Goal: Information Seeking & Learning: Learn about a topic

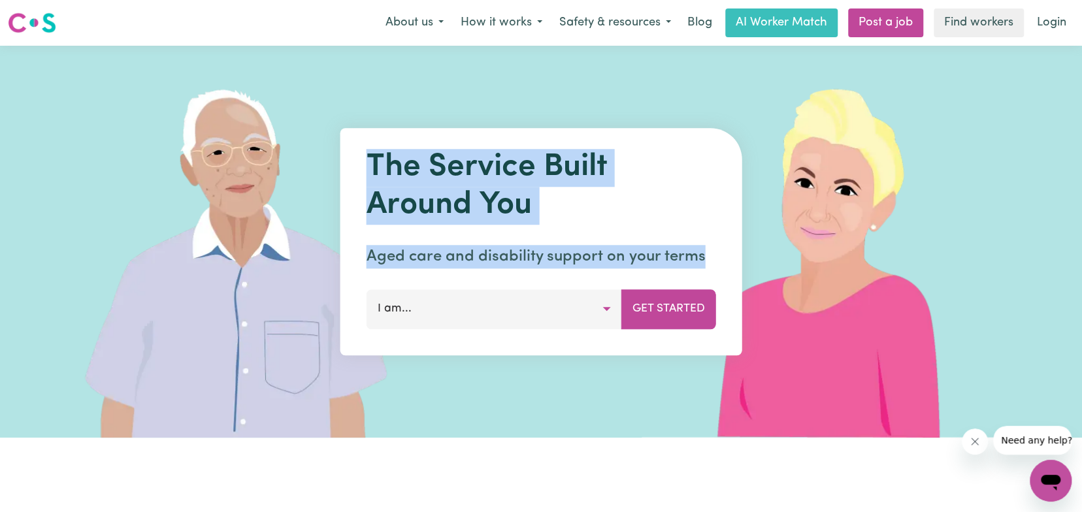
drag, startPoint x: 361, startPoint y: 156, endPoint x: 700, endPoint y: 240, distance: 349.3
click at [700, 240] on div "The Service Built Around You Aged care and disability support on your terms I a…" at bounding box center [541, 241] width 402 height 227
click at [701, 240] on div "The Service Built Around You Aged care and disability support on your terms I a…" at bounding box center [541, 241] width 402 height 227
click at [700, 240] on div "The Service Built Around You Aged care and disability support on your terms I a…" at bounding box center [541, 241] width 402 height 227
click at [489, 209] on h1 "The Service Built Around You" at bounding box center [542, 186] width 350 height 75
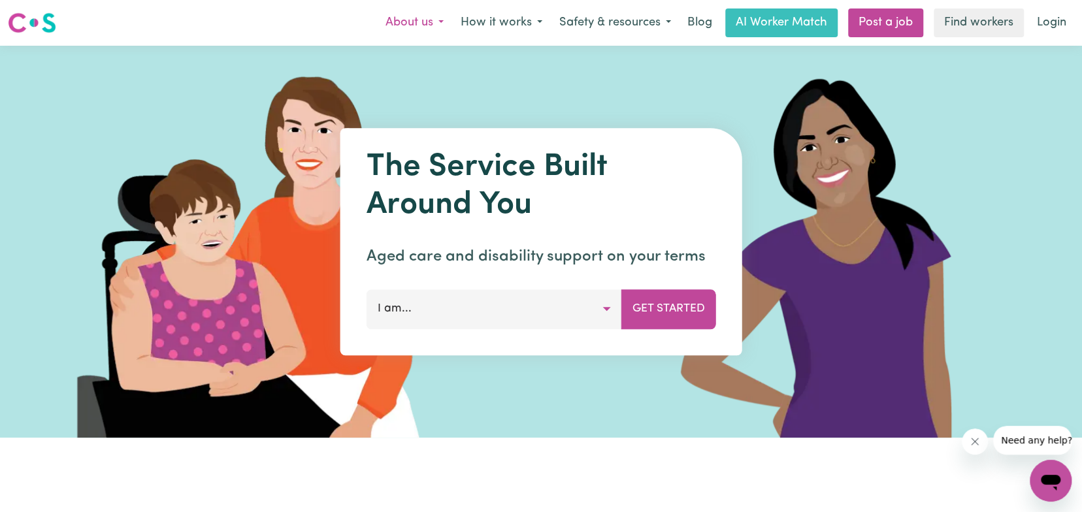
click at [412, 22] on button "About us" at bounding box center [414, 22] width 75 height 27
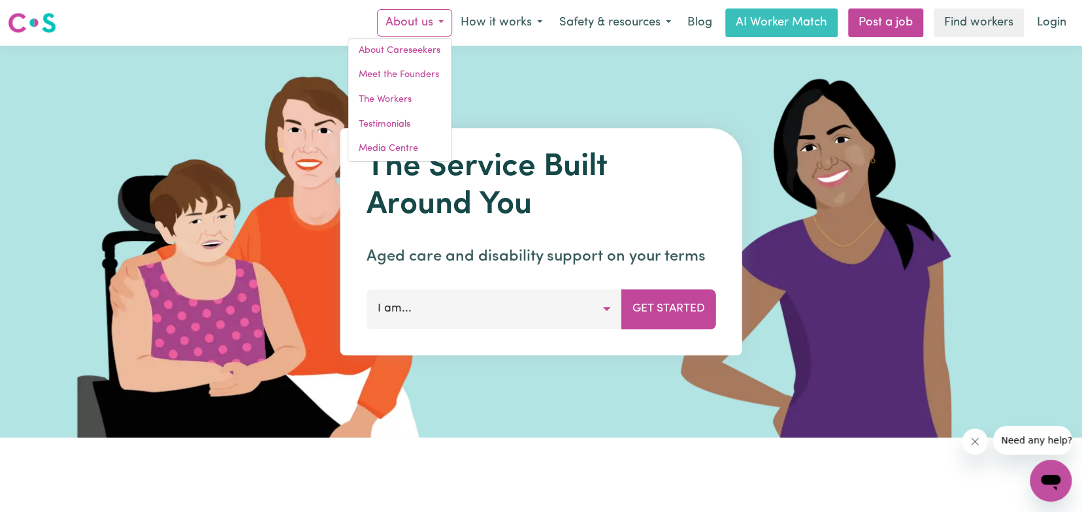
click at [274, 7] on nav "Menu About us About Careseekers Meet the Founders The Workers Testimonials Medi…" at bounding box center [541, 23] width 1082 height 46
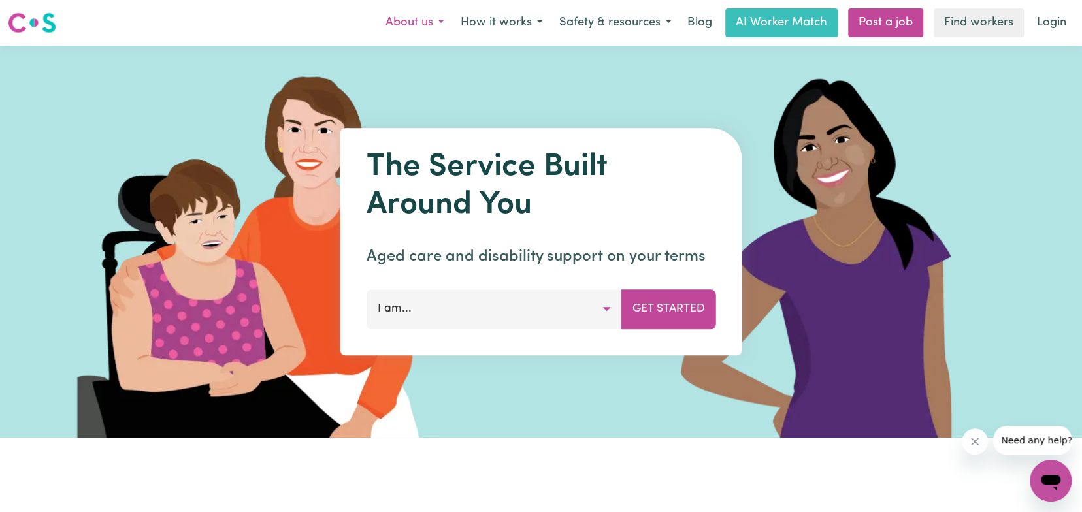
click at [423, 25] on button "About us" at bounding box center [414, 22] width 75 height 27
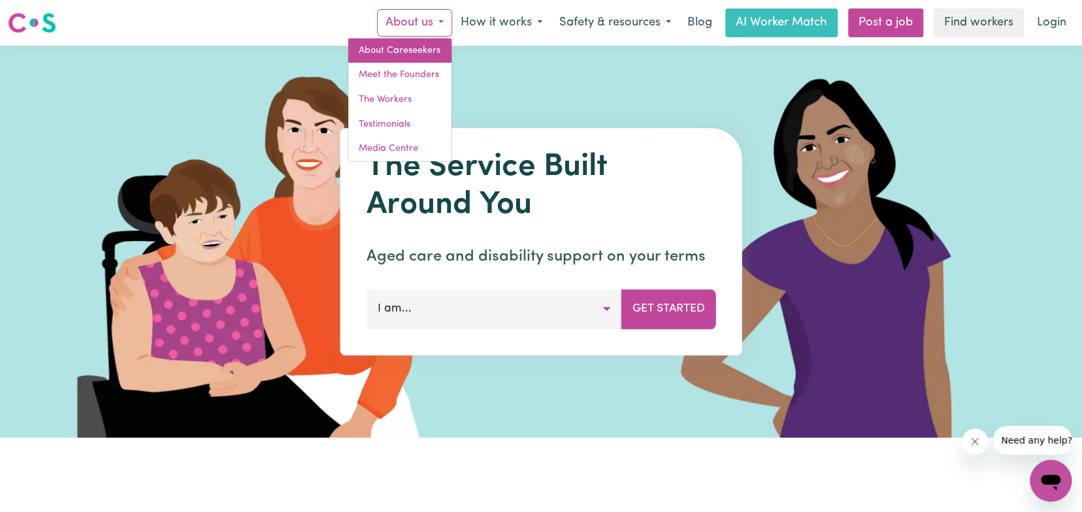
click at [369, 44] on link "About Careseekers" at bounding box center [399, 51] width 103 height 25
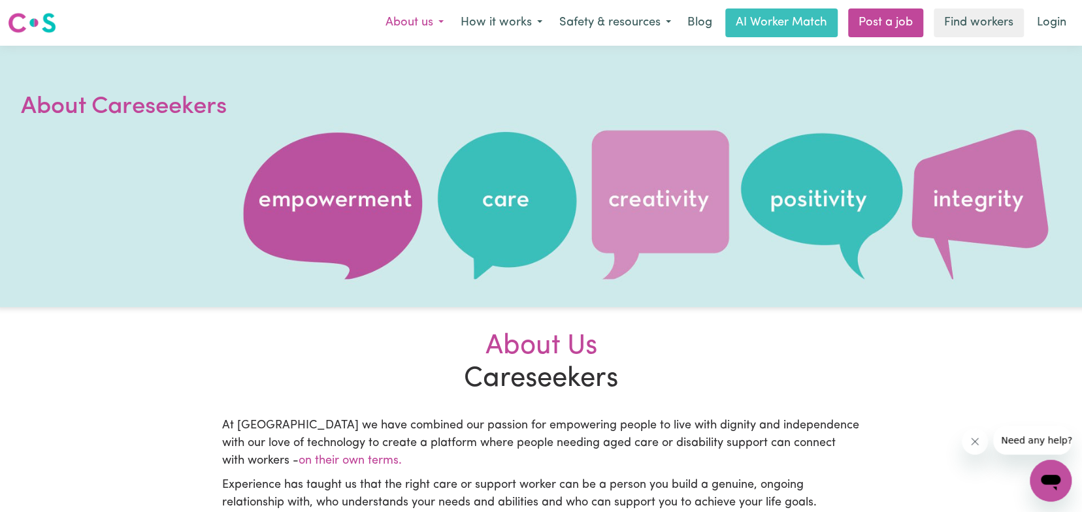
click at [427, 22] on button "About us" at bounding box center [414, 22] width 75 height 27
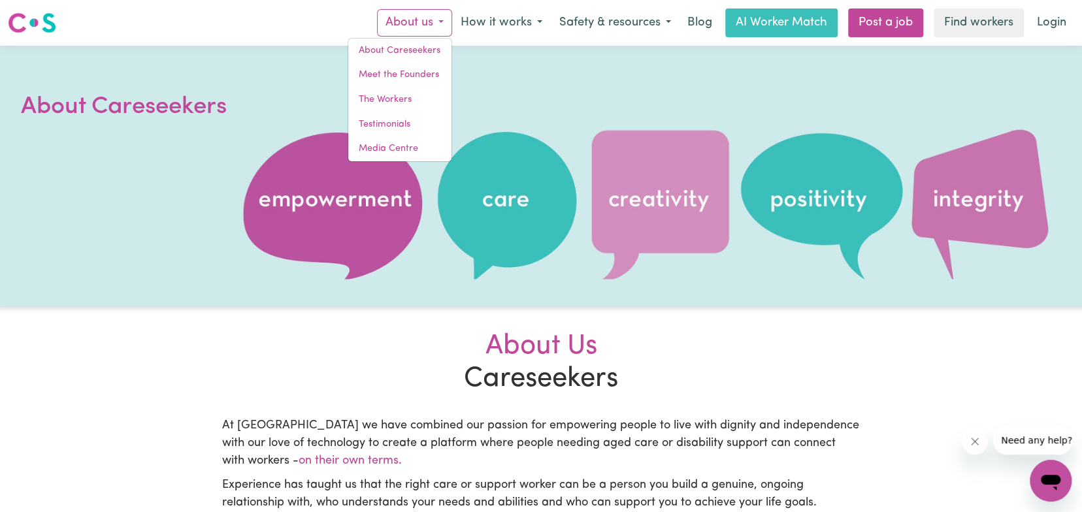
drag, startPoint x: 116, startPoint y: 387, endPoint x: 119, endPoint y: 379, distance: 9.1
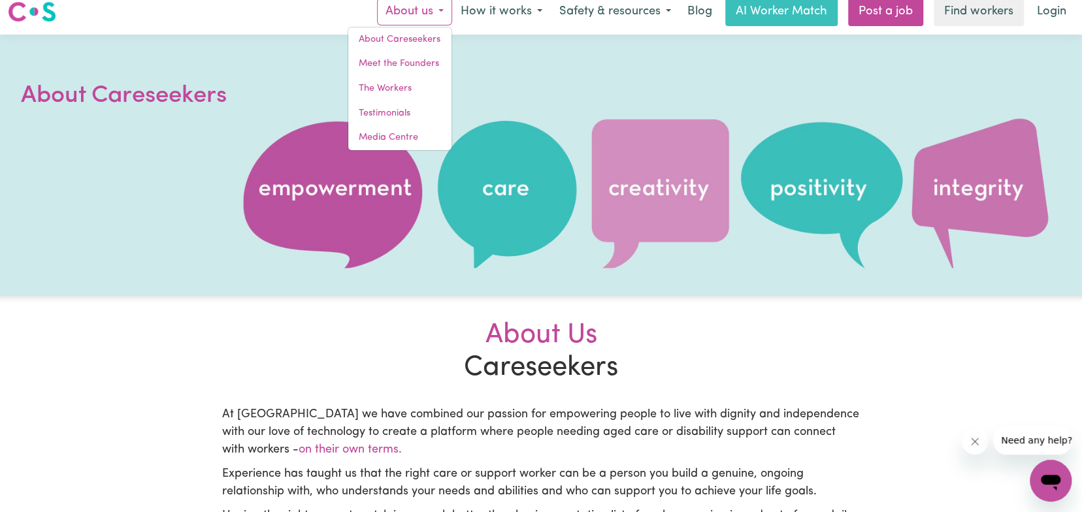
scroll to position [261, 0]
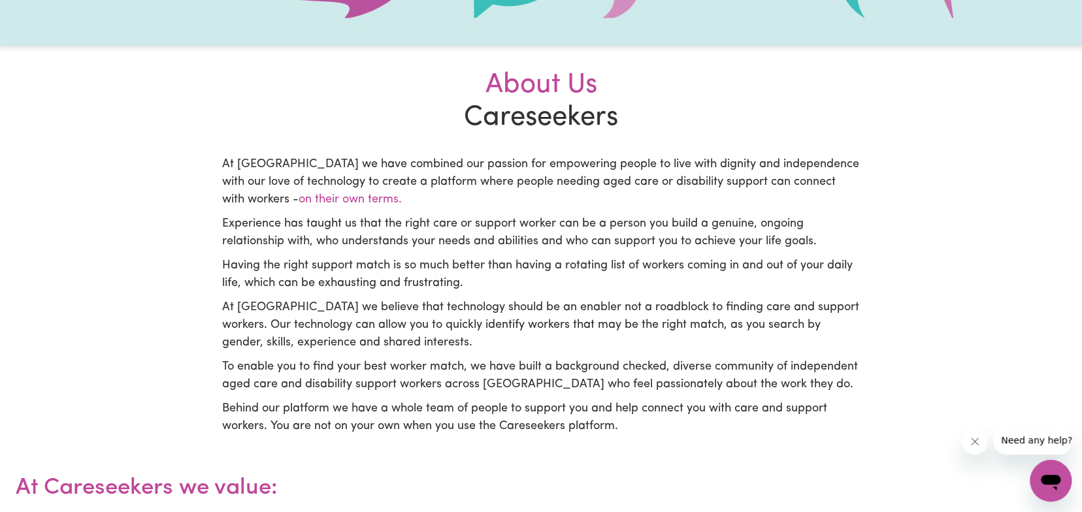
click at [540, 167] on p "At [GEOGRAPHIC_DATA] we have combined our passion for empowering people to live…" at bounding box center [541, 182] width 638 height 53
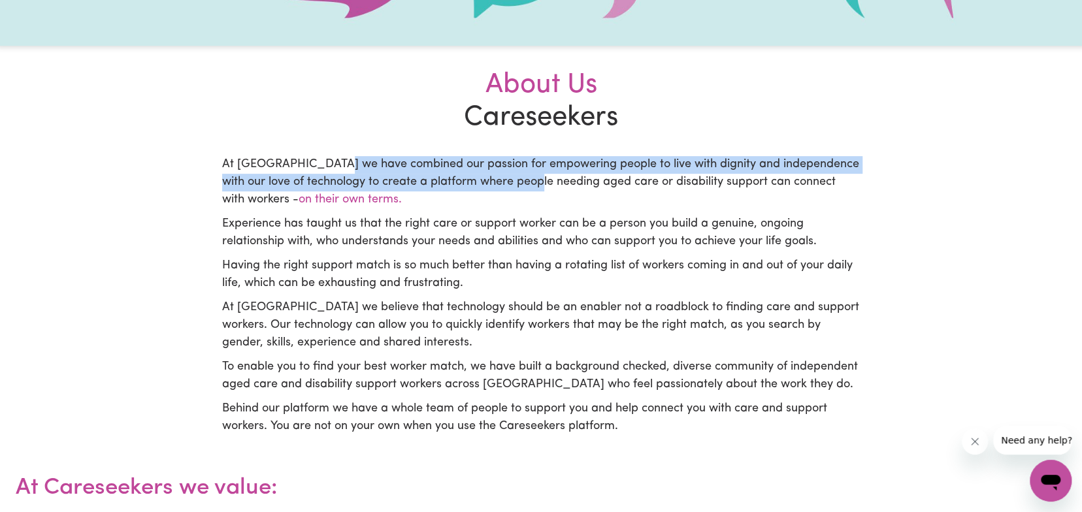
drag, startPoint x: 332, startPoint y: 172, endPoint x: 547, endPoint y: 180, distance: 215.1
click at [547, 180] on p "At [GEOGRAPHIC_DATA] we have combined our passion for empowering people to live…" at bounding box center [541, 182] width 638 height 53
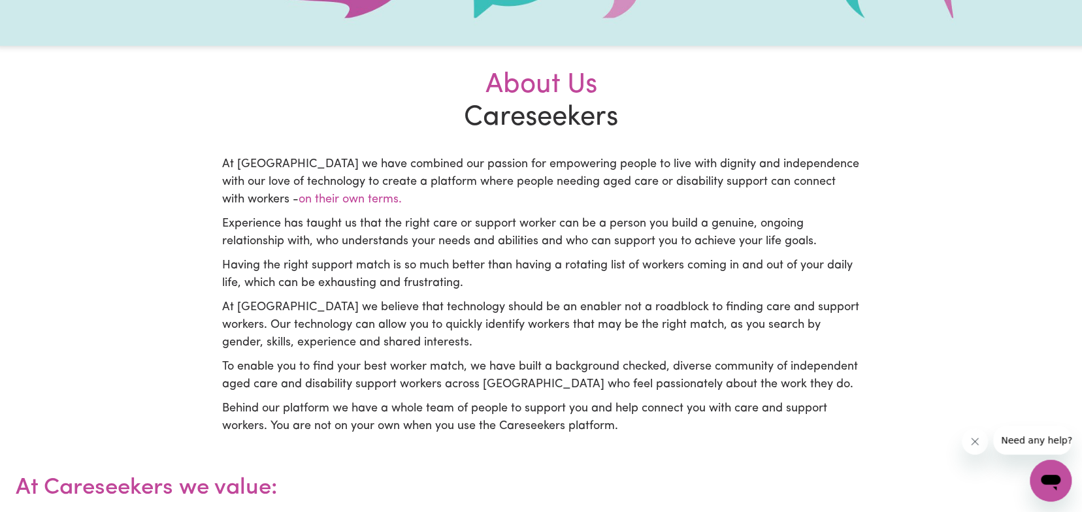
drag, startPoint x: 492, startPoint y: 182, endPoint x: 536, endPoint y: 194, distance: 45.5
click at [536, 194] on p "At [GEOGRAPHIC_DATA] we have combined our passion for empowering people to live…" at bounding box center [541, 182] width 638 height 53
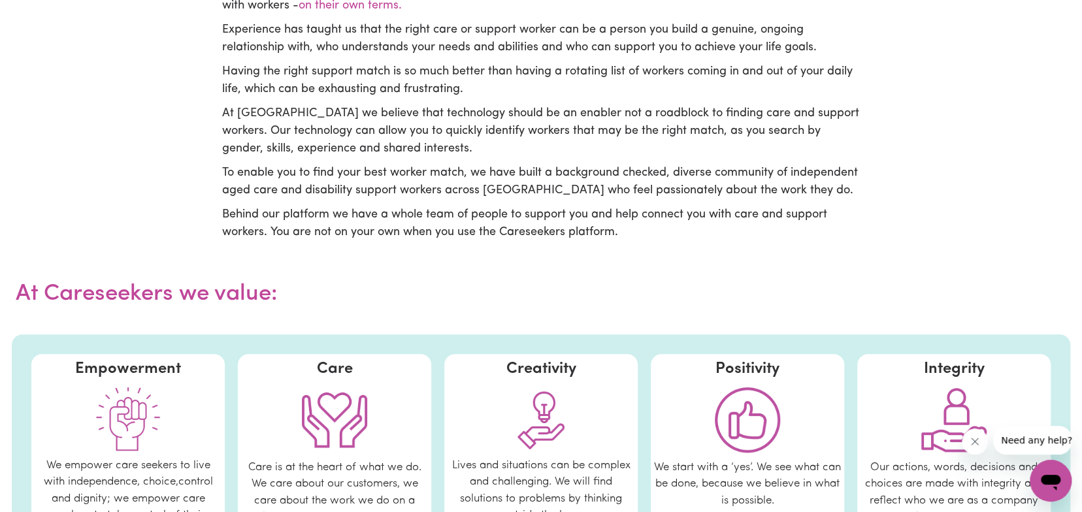
scroll to position [327, 0]
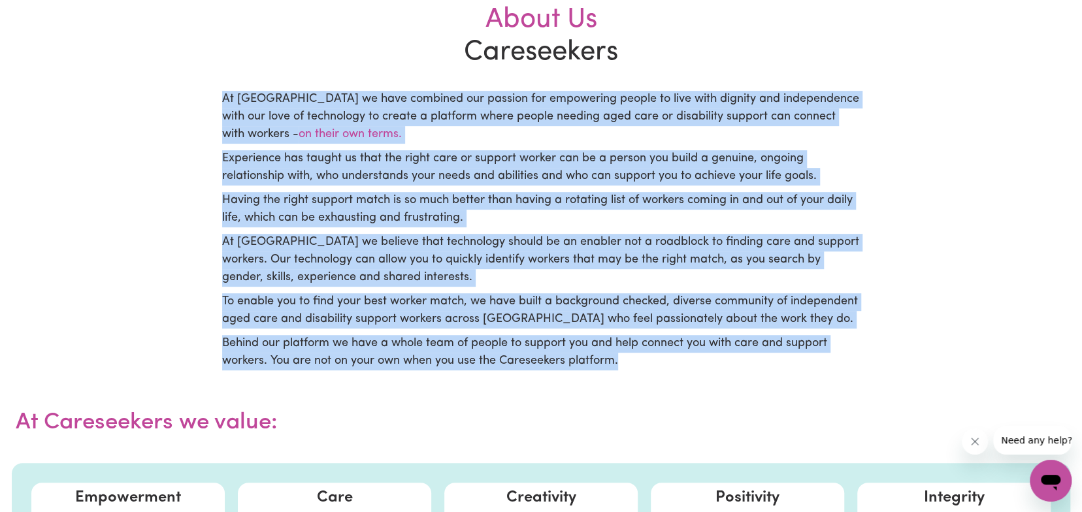
drag, startPoint x: 731, startPoint y: 372, endPoint x: 222, endPoint y: 98, distance: 578.2
click at [222, 98] on section "About Us Careseekers At Careseekers we have combined our passion for empowering…" at bounding box center [540, 181] width 653 height 403
click at [222, 98] on p "At [GEOGRAPHIC_DATA] we have combined our passion for empowering people to live…" at bounding box center [541, 117] width 638 height 53
drag, startPoint x: 223, startPoint y: 95, endPoint x: 714, endPoint y: 365, distance: 560.3
click at [714, 365] on div "At [GEOGRAPHIC_DATA] we have combined our passion for empowering people to live…" at bounding box center [541, 231] width 638 height 280
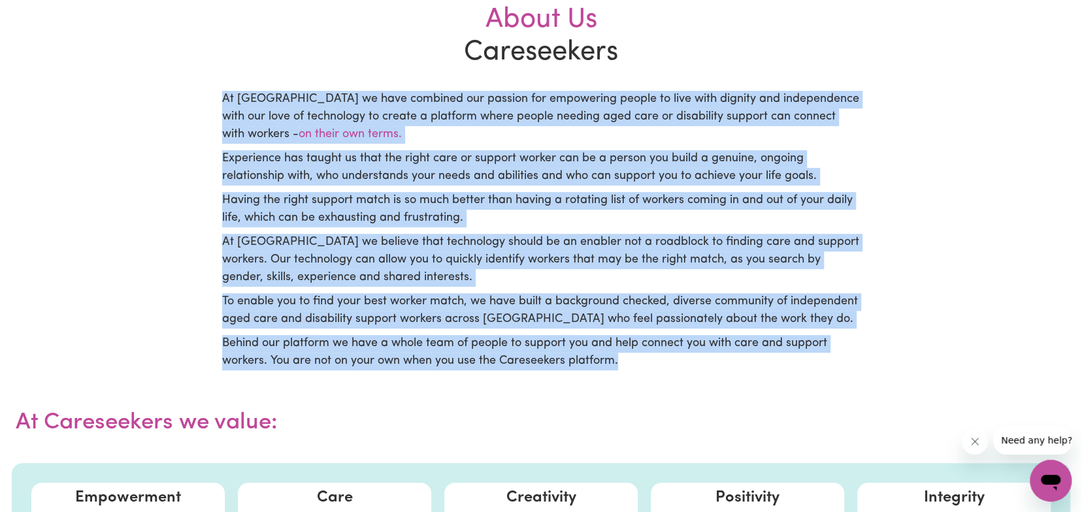
click at [714, 365] on p "Behind our platform we have a whole team of people to support you and help conn…" at bounding box center [541, 352] width 638 height 35
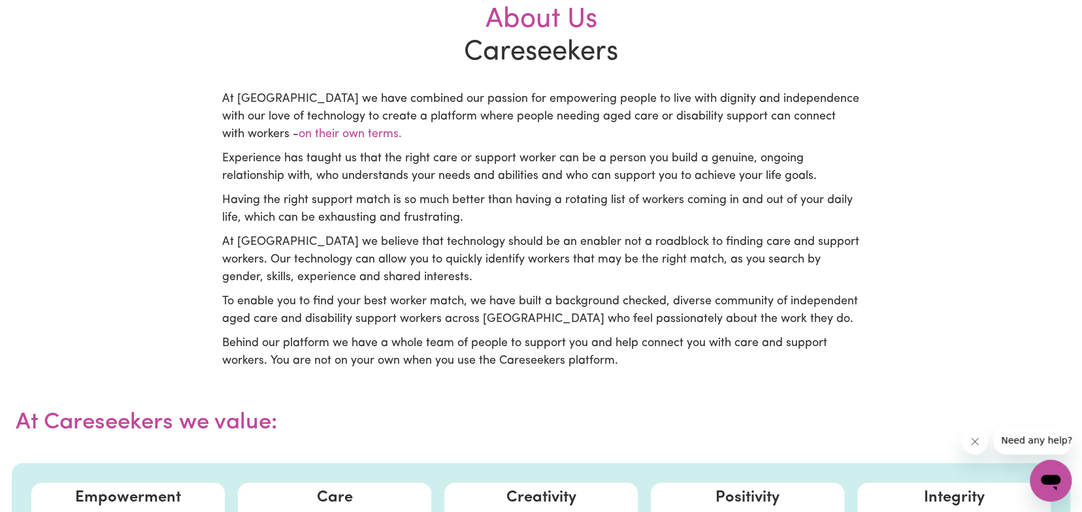
click at [344, 54] on h2 "About Us Careseekers" at bounding box center [540, 37] width 653 height 66
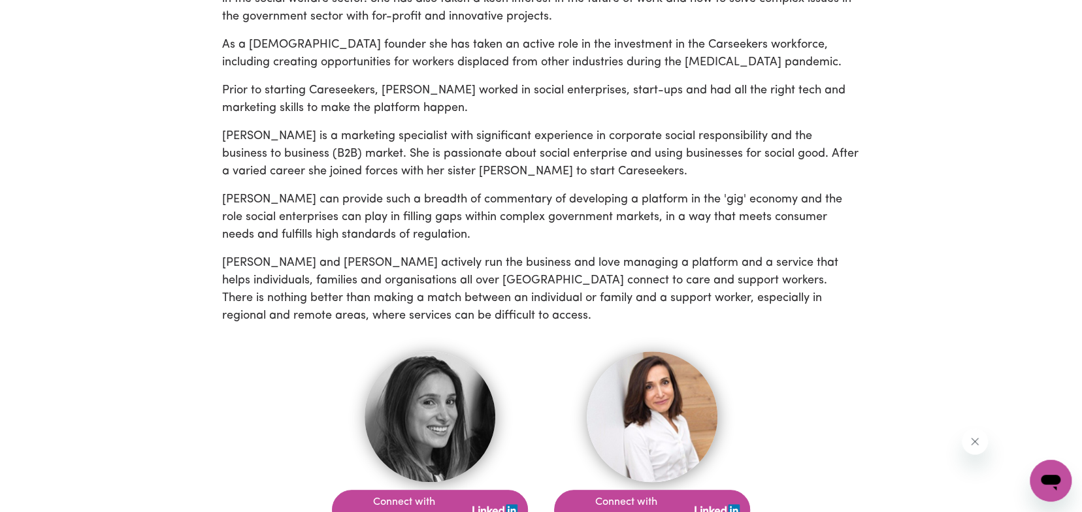
scroll to position [784, 0]
